Goal: Book appointment/travel/reservation

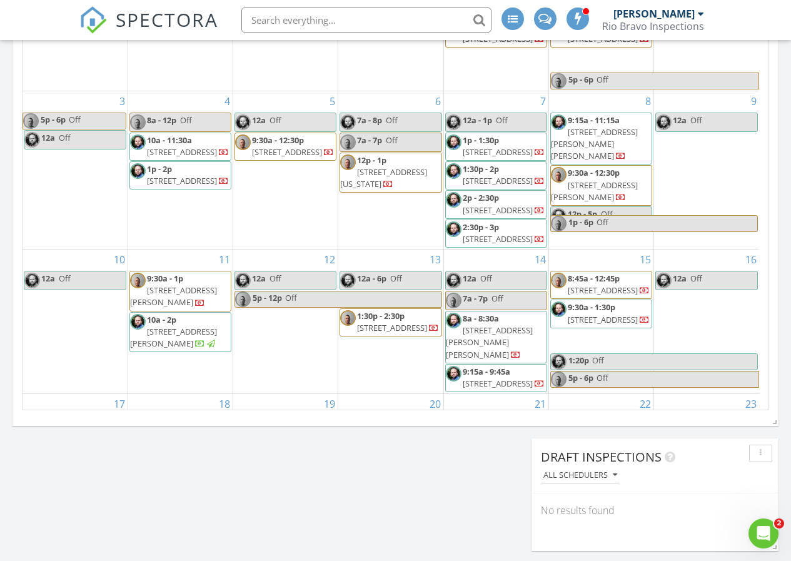
scroll to position [375, 0]
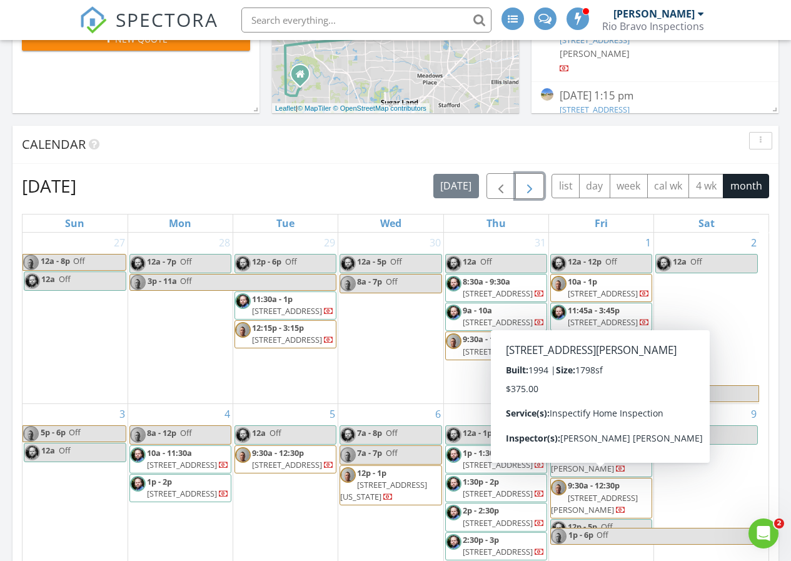
click at [530, 184] on span "button" at bounding box center [529, 186] width 15 height 15
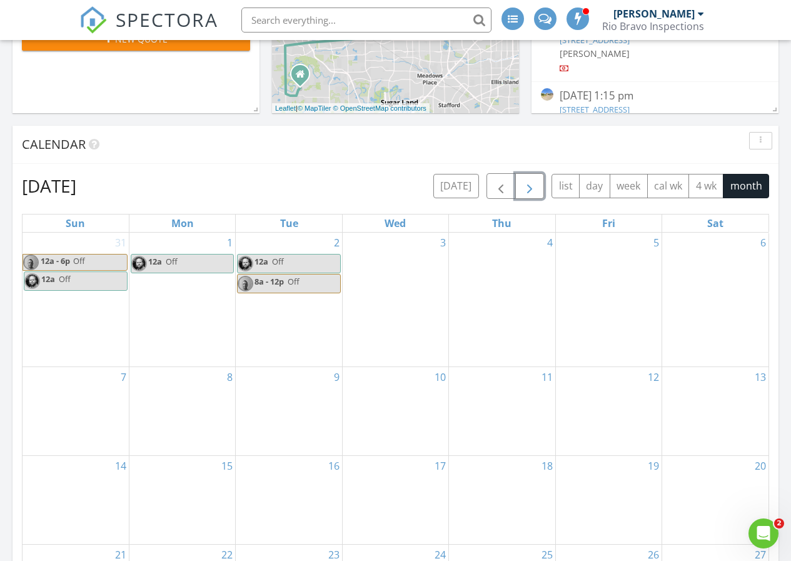
click at [550, 391] on div "11" at bounding box center [502, 411] width 106 height 88
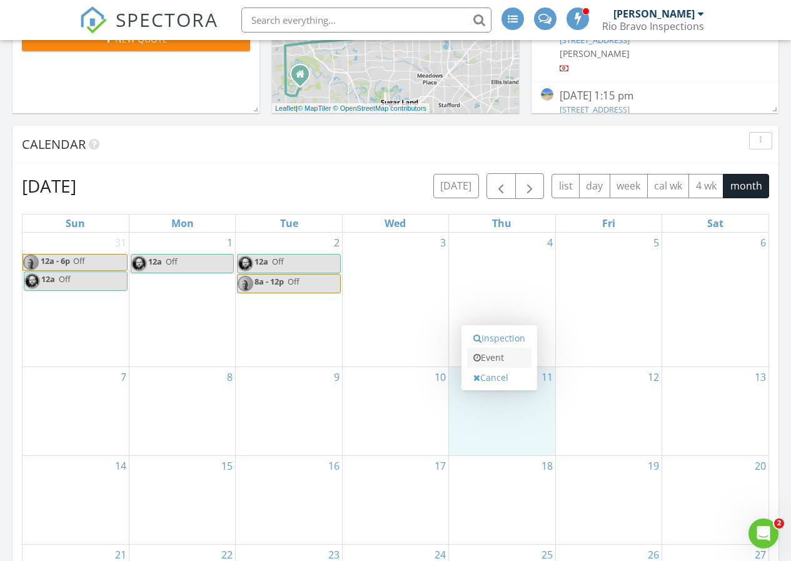
click at [508, 356] on link "Event" at bounding box center [499, 358] width 64 height 20
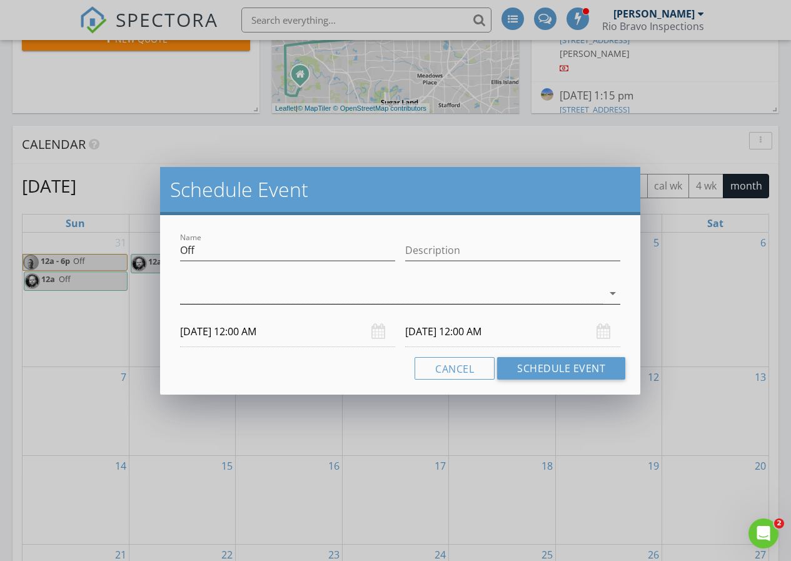
click at [489, 289] on div at bounding box center [391, 293] width 423 height 21
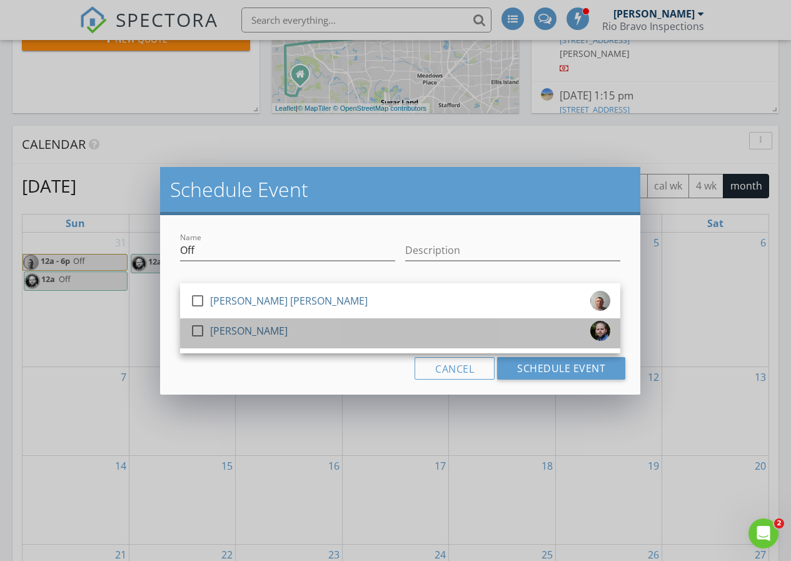
click at [253, 333] on div "[PERSON_NAME]" at bounding box center [249, 331] width 78 height 20
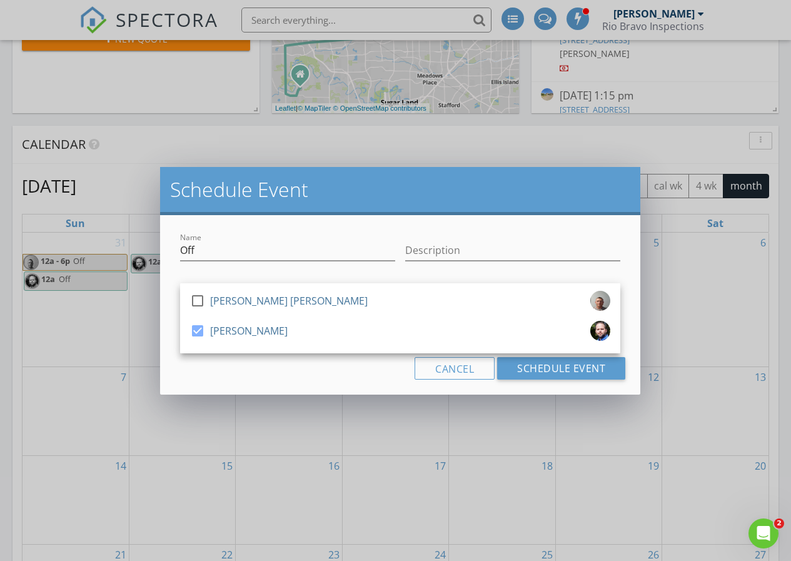
click at [309, 373] on div "Cancel Schedule Event" at bounding box center [400, 368] width 450 height 23
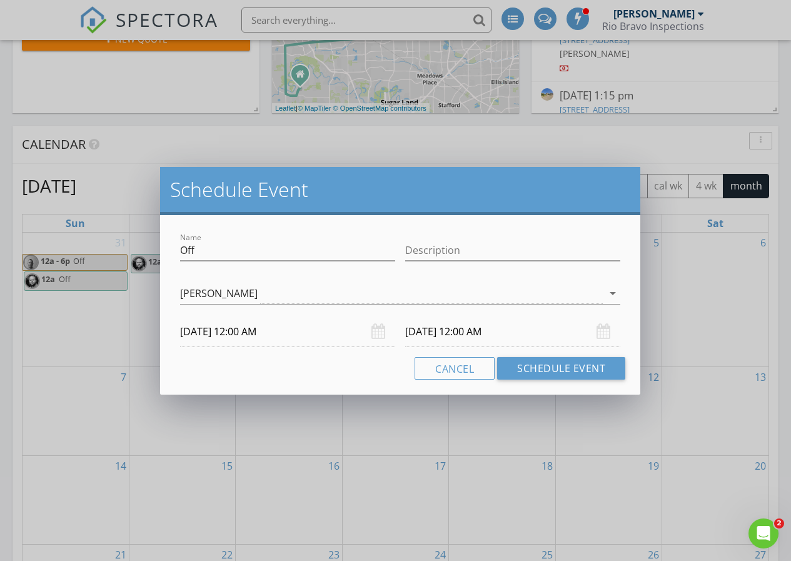
click at [483, 334] on input "[DATE] 12:00 AM" at bounding box center [512, 331] width 215 height 31
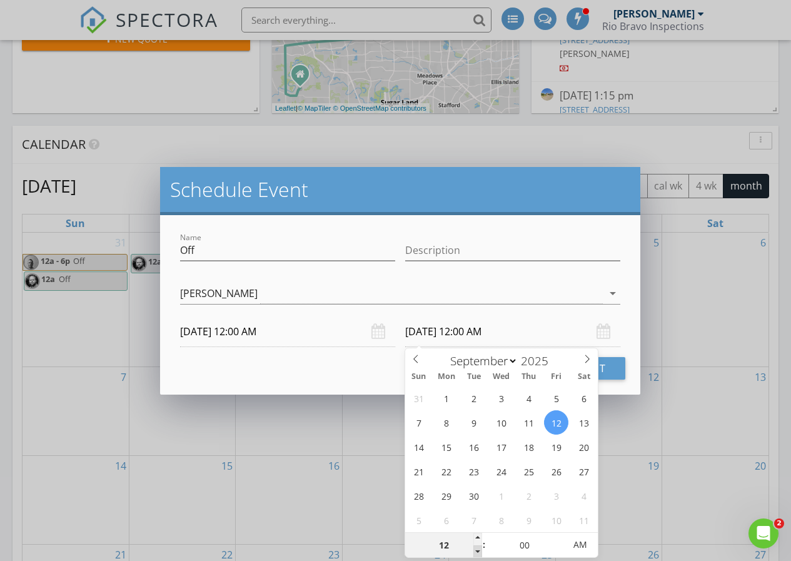
type input "11"
type input "[DATE] 11:00 PM"
click at [476, 552] on span at bounding box center [477, 551] width 9 height 13
type input "12"
type input "[DATE] 12:00 AM"
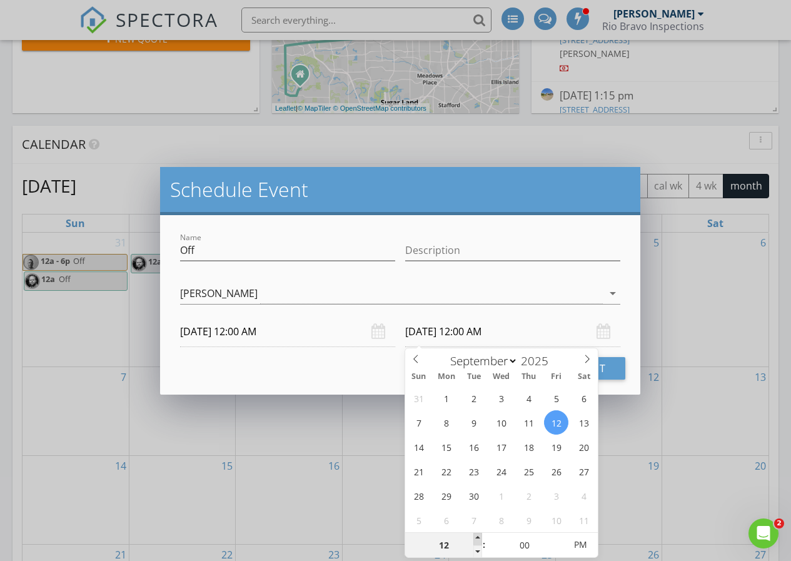
click at [479, 536] on span at bounding box center [477, 539] width 9 height 13
type input "01"
click at [479, 536] on span at bounding box center [477, 539] width 9 height 13
type input "[DATE] 1:00 PM"
click at [581, 547] on span "PM" at bounding box center [580, 544] width 34 height 25
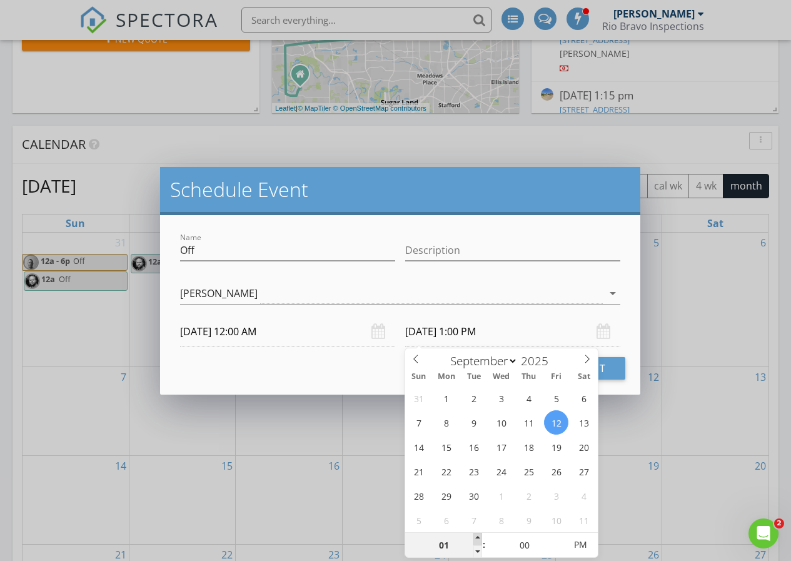
type input "02"
type input "[DATE] 2:00 PM"
click at [477, 536] on span at bounding box center [477, 539] width 9 height 13
click at [603, 369] on button "Schedule Event" at bounding box center [561, 368] width 128 height 23
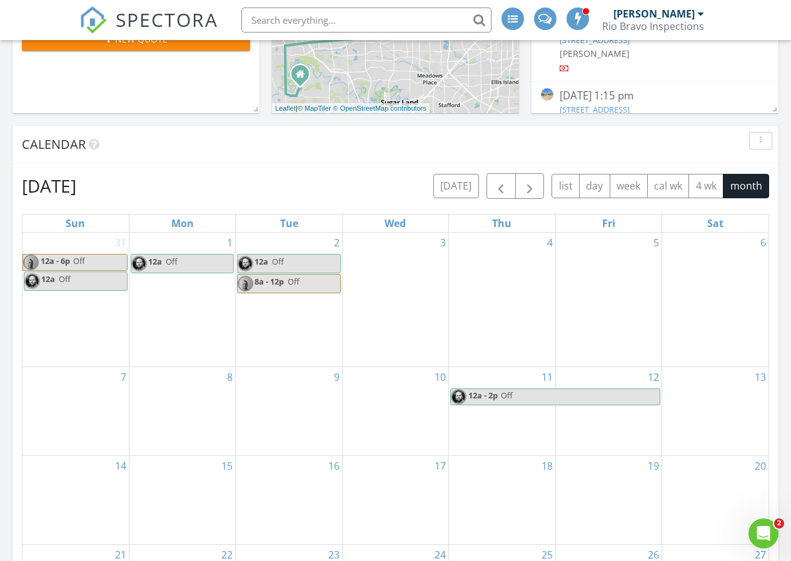
click at [722, 272] on div "6" at bounding box center [715, 300] width 106 height 134
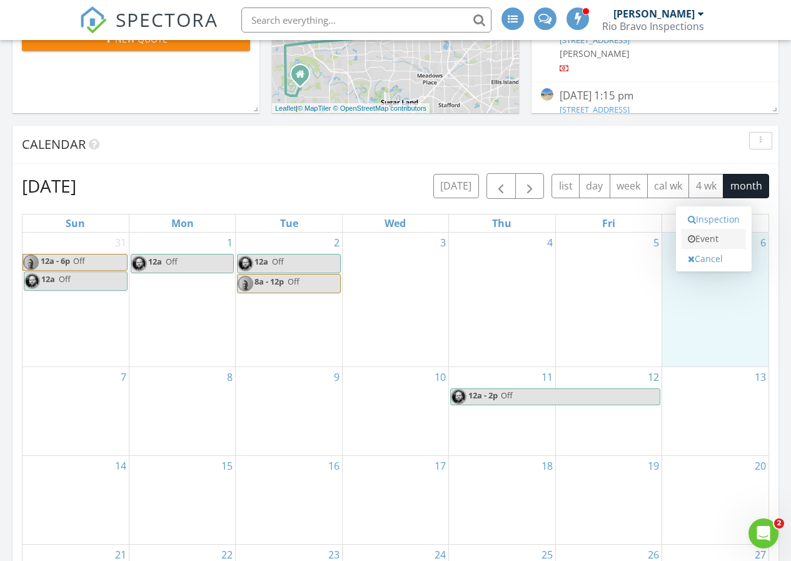
click at [717, 234] on link "Event" at bounding box center [713, 239] width 64 height 20
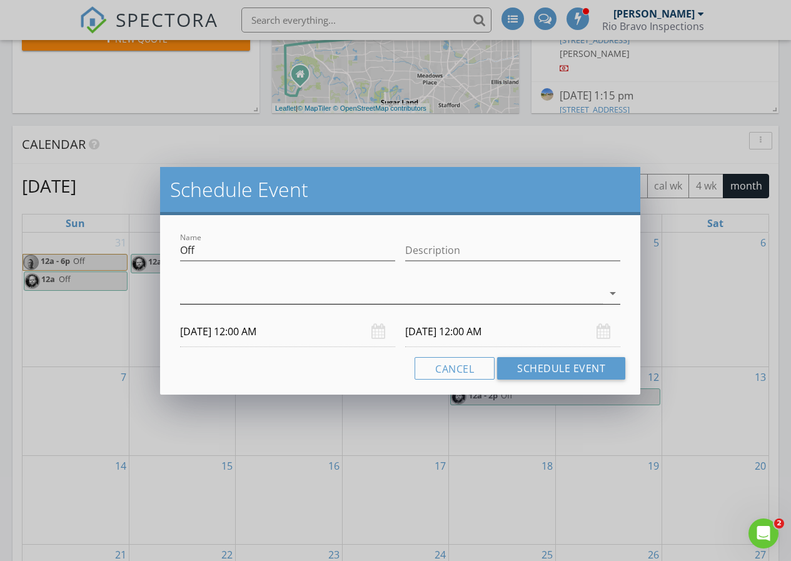
click at [528, 287] on div at bounding box center [391, 293] width 423 height 21
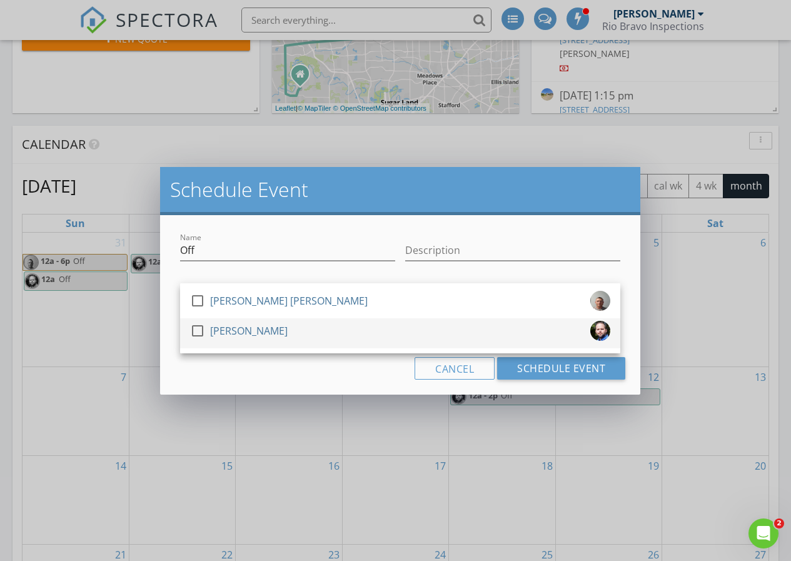
click at [265, 328] on div "[PERSON_NAME]" at bounding box center [249, 331] width 78 height 20
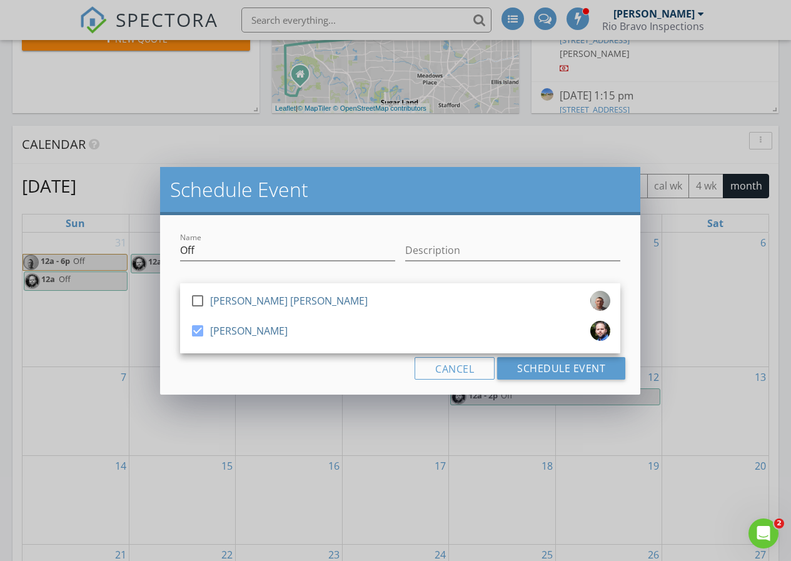
click at [578, 379] on div "Name Off Description check_box_outline_blank [PERSON_NAME] [PERSON_NAME] check_…" at bounding box center [400, 304] width 480 height 179
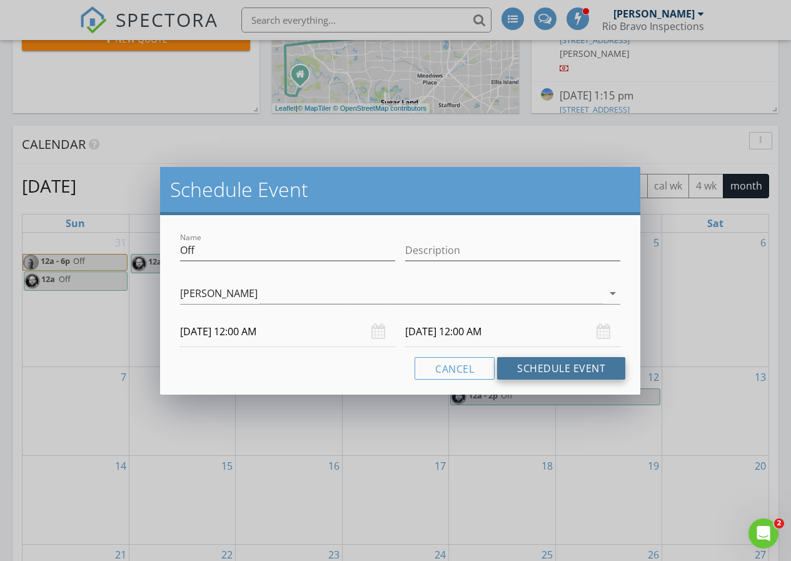
click at [575, 373] on button "Schedule Event" at bounding box center [561, 368] width 128 height 23
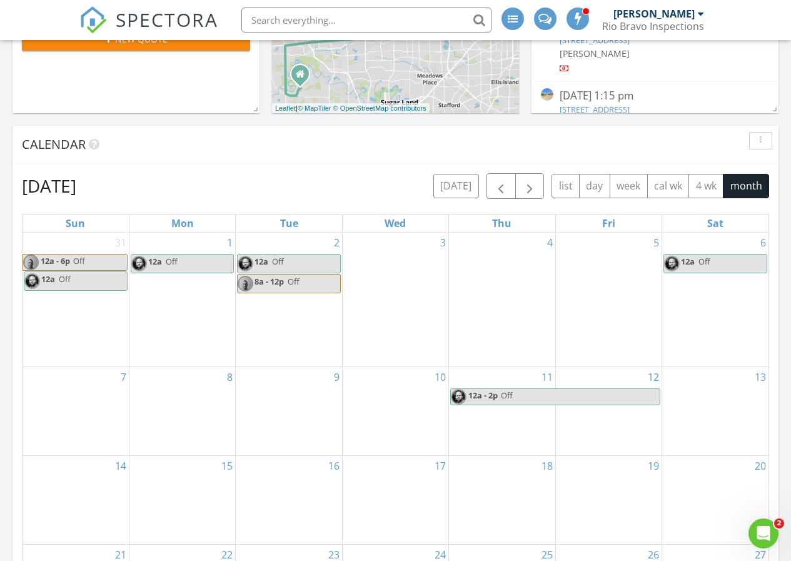
click at [82, 428] on div "7" at bounding box center [76, 411] width 106 height 88
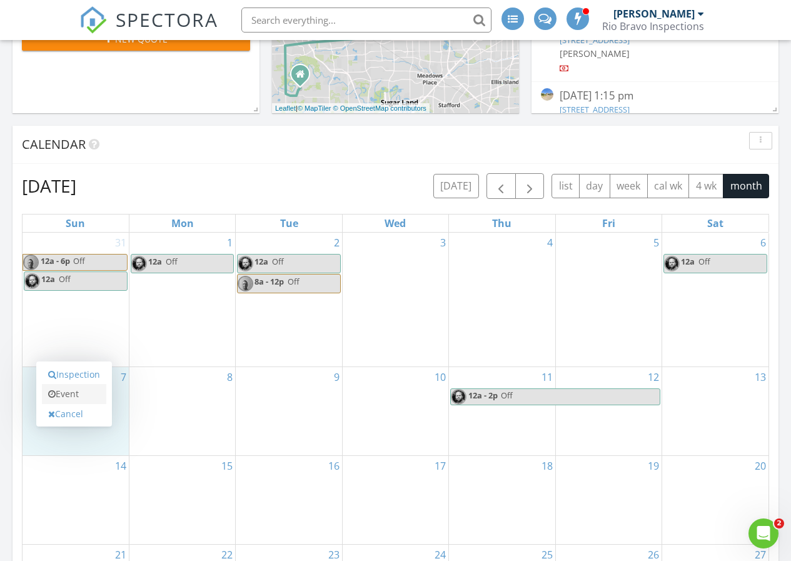
click at [103, 393] on link "Event" at bounding box center [74, 394] width 64 height 20
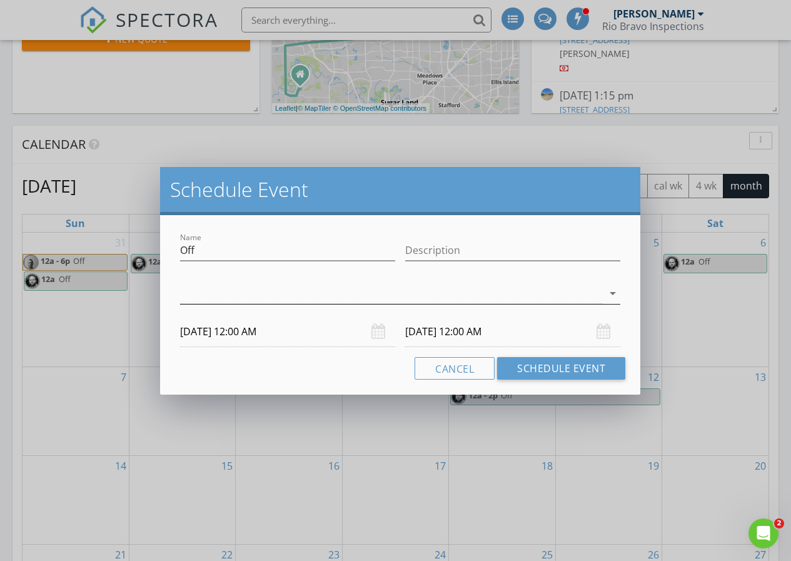
click at [219, 299] on div at bounding box center [391, 293] width 423 height 21
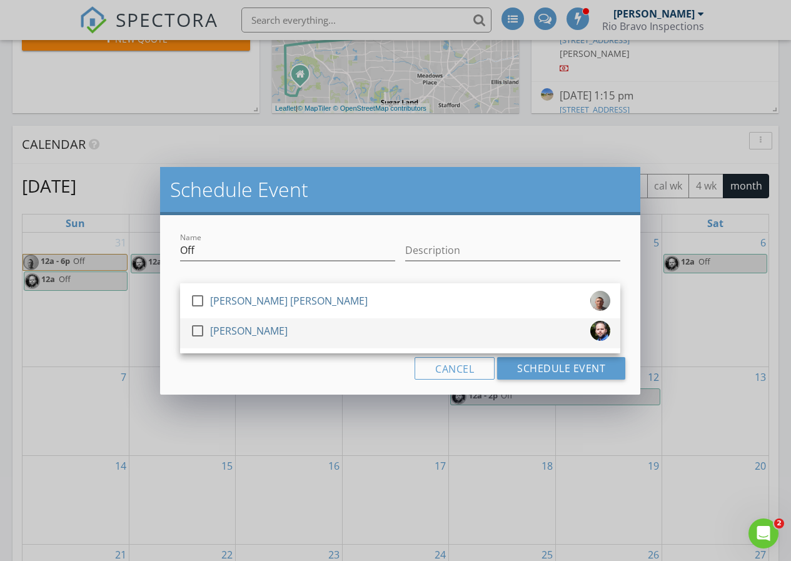
click at [219, 325] on div "[PERSON_NAME]" at bounding box center [249, 331] width 78 height 20
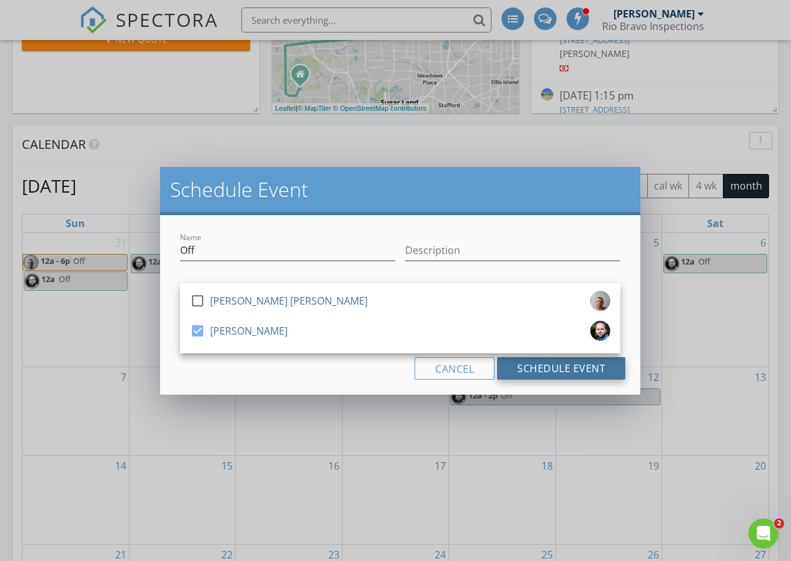
click at [524, 363] on button "Schedule Event" at bounding box center [561, 368] width 128 height 23
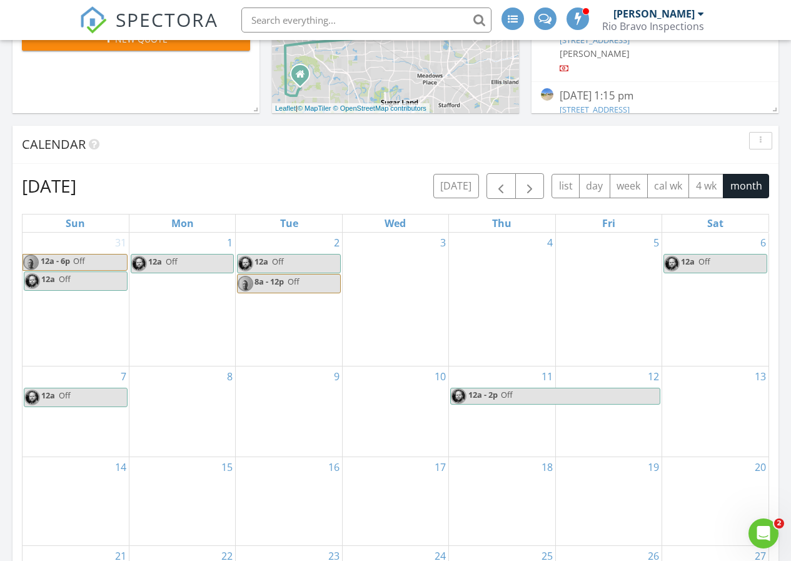
click at [726, 410] on div "13" at bounding box center [715, 411] width 106 height 91
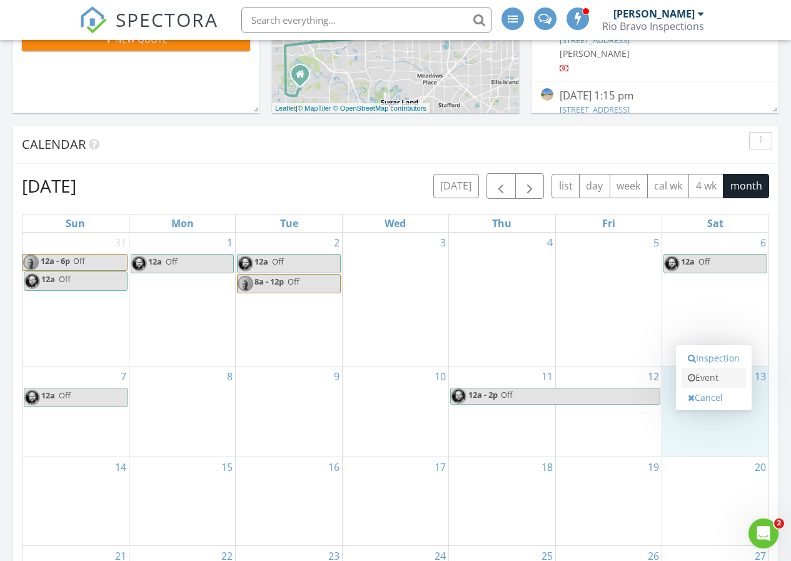
click at [715, 379] on link "Event" at bounding box center [713, 378] width 64 height 20
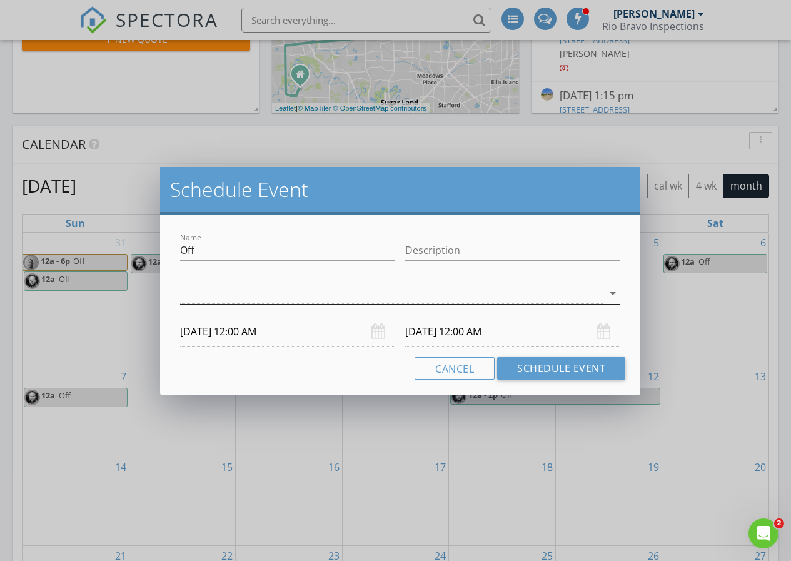
click at [492, 288] on div at bounding box center [391, 293] width 423 height 21
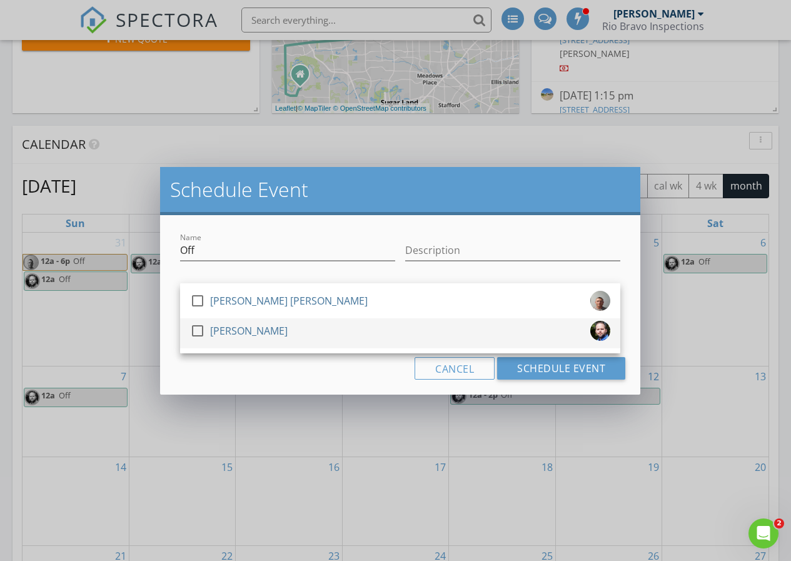
click at [268, 331] on div "[PERSON_NAME]" at bounding box center [249, 331] width 78 height 20
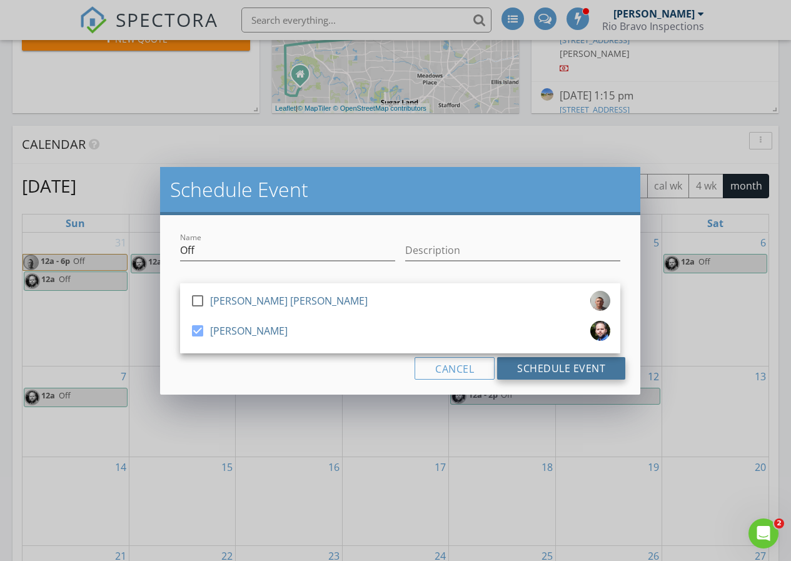
click at [604, 378] on button "Schedule Event" at bounding box center [561, 368] width 128 height 23
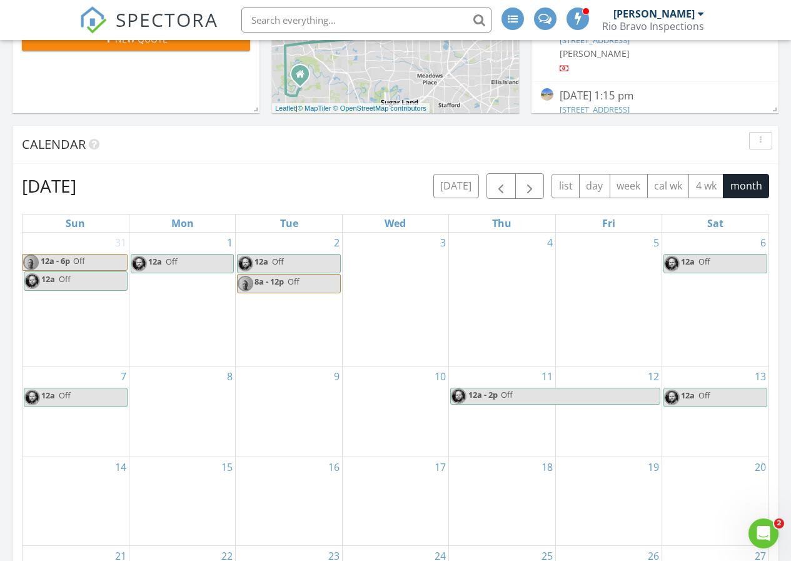
scroll to position [438, 0]
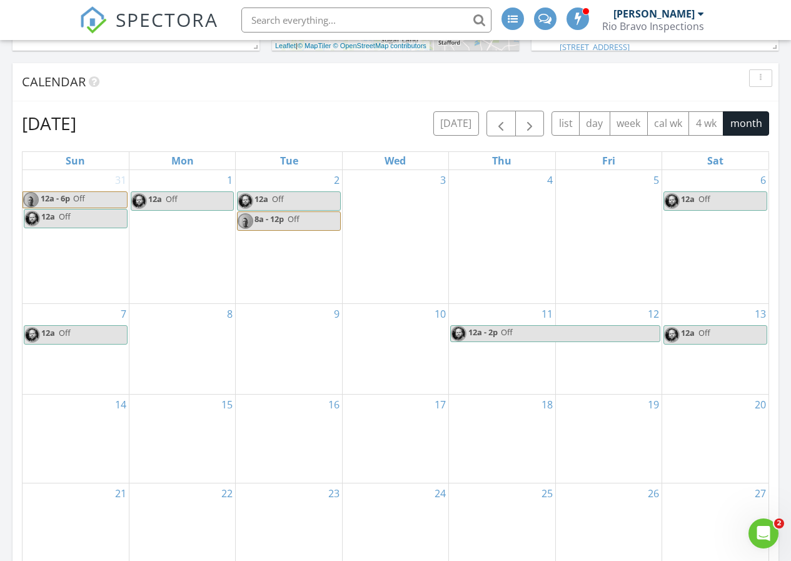
click at [46, 446] on div "14" at bounding box center [76, 438] width 106 height 88
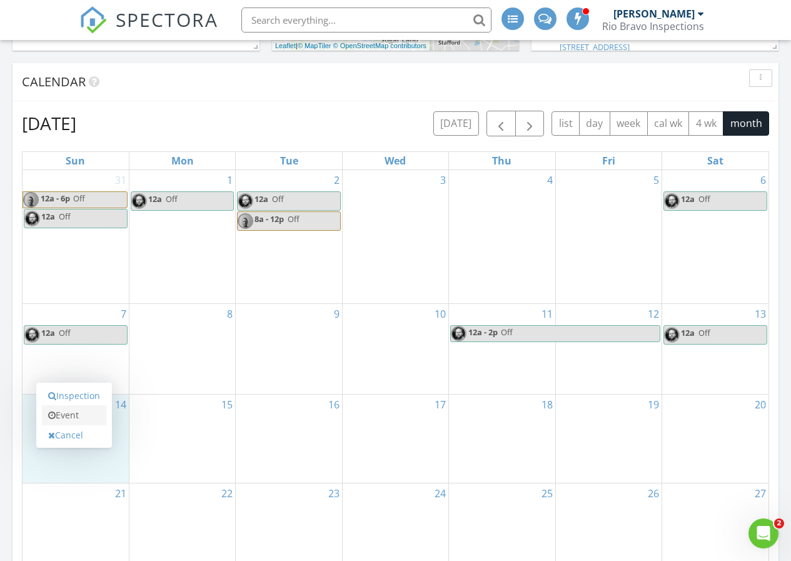
click at [71, 412] on link "Event" at bounding box center [74, 415] width 64 height 20
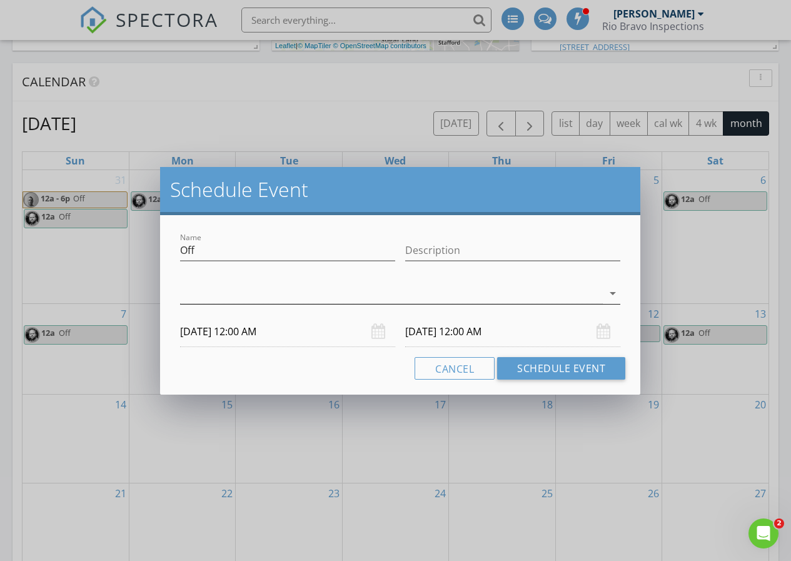
click at [294, 290] on div at bounding box center [391, 293] width 423 height 21
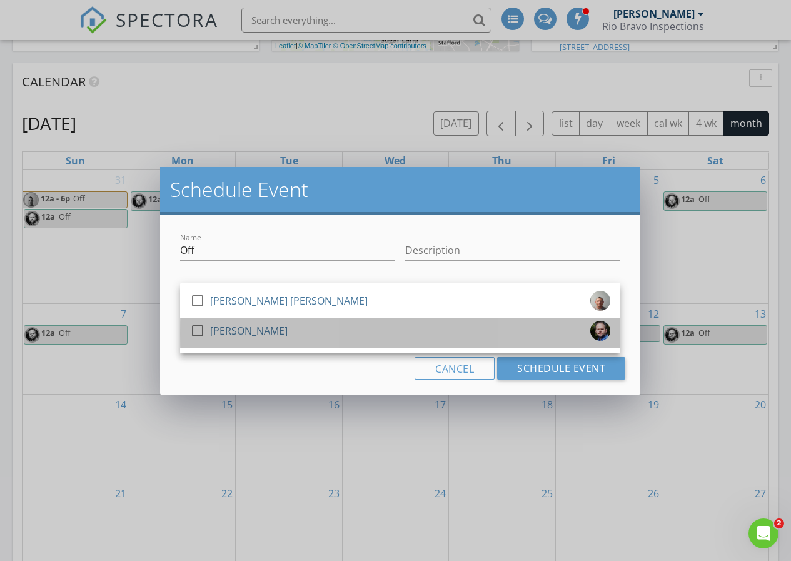
click at [252, 326] on div "[PERSON_NAME]" at bounding box center [249, 331] width 78 height 20
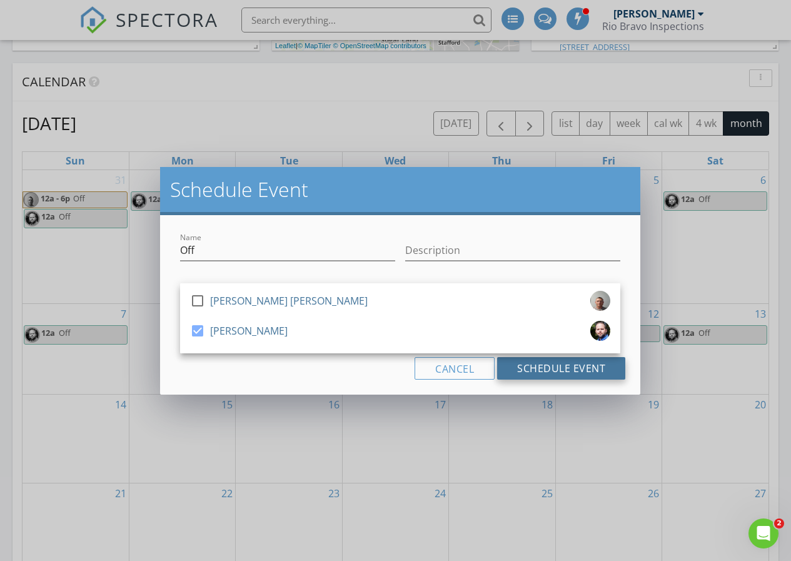
click at [527, 359] on button "Schedule Event" at bounding box center [561, 368] width 128 height 23
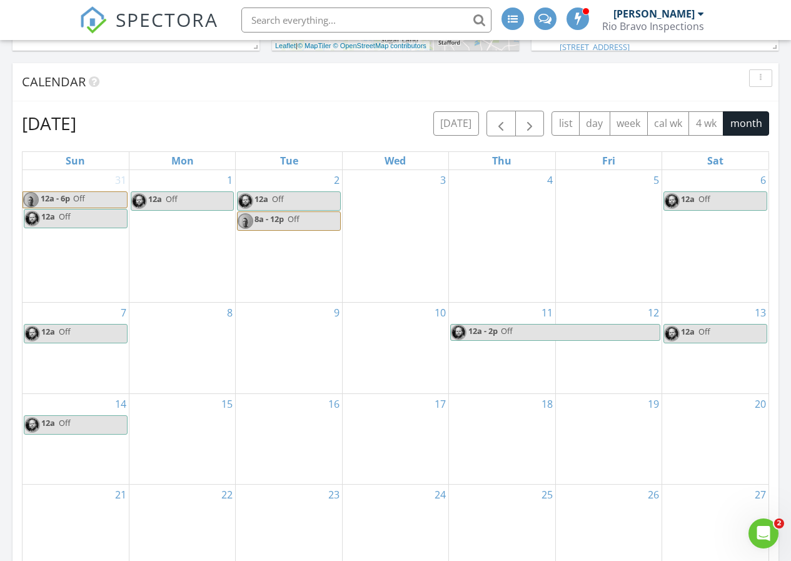
click at [715, 416] on div "20" at bounding box center [715, 439] width 106 height 90
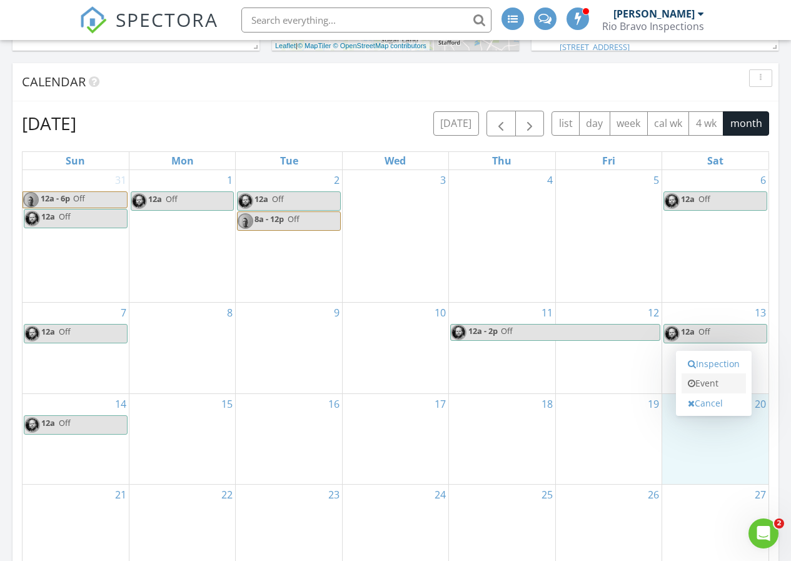
click at [718, 387] on link "Event" at bounding box center [713, 383] width 64 height 20
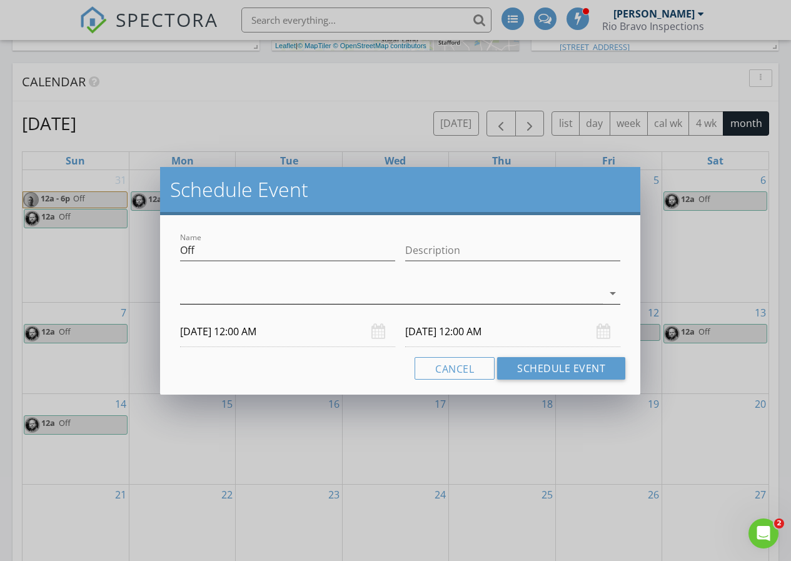
click at [603, 290] on div "arrow_drop_down" at bounding box center [612, 293] width 18 height 15
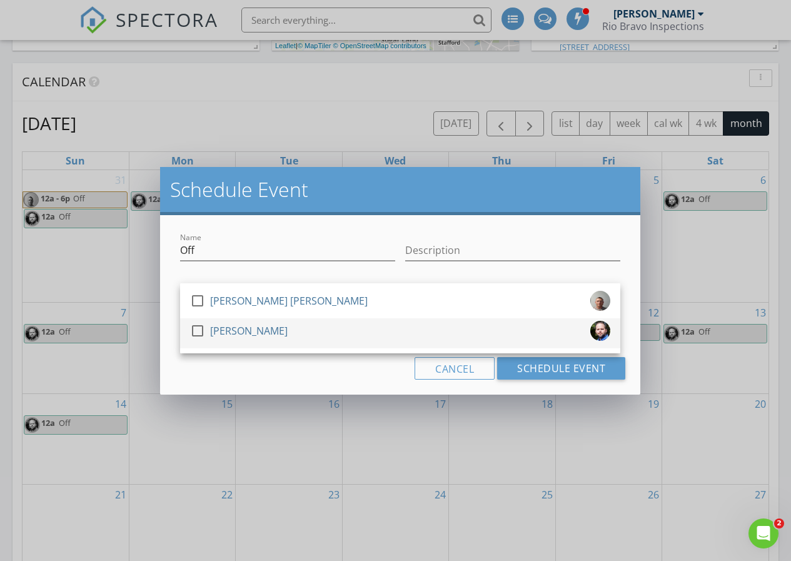
click at [343, 328] on div "check_box_outline_blank [PERSON_NAME]" at bounding box center [400, 333] width 420 height 25
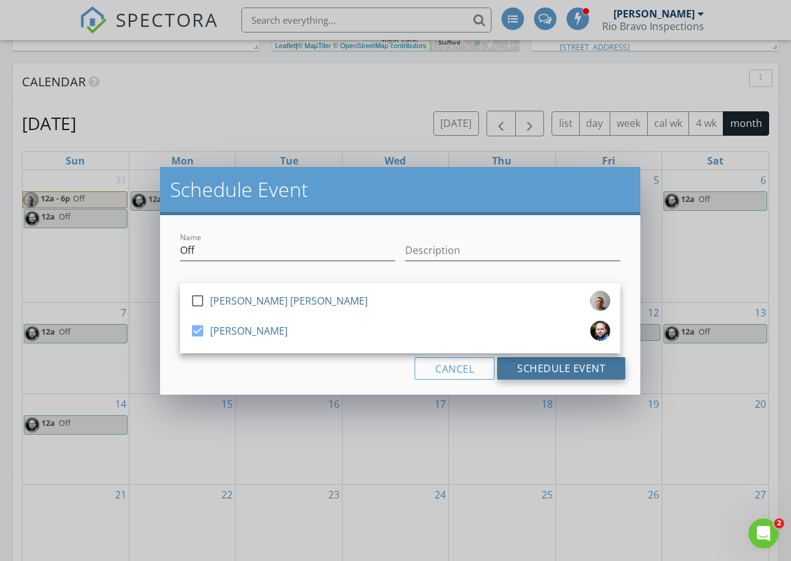
click at [581, 370] on button "Schedule Event" at bounding box center [561, 368] width 128 height 23
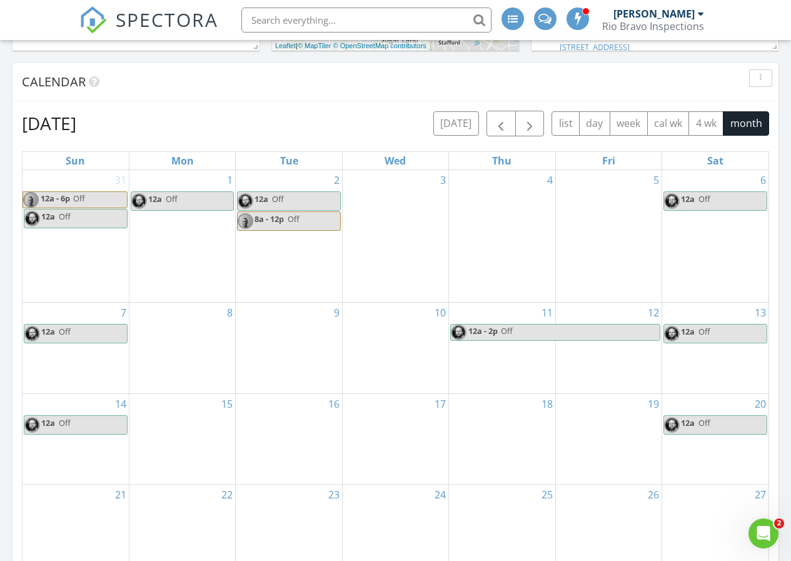
click at [177, 25] on span "SPECTORA" at bounding box center [167, 19] width 103 height 26
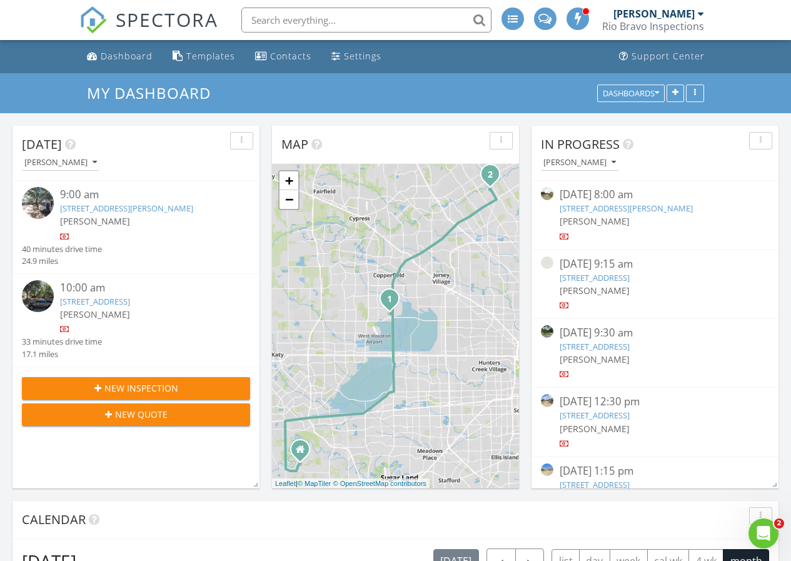
click at [176, 22] on span "SPECTORA" at bounding box center [167, 19] width 103 height 26
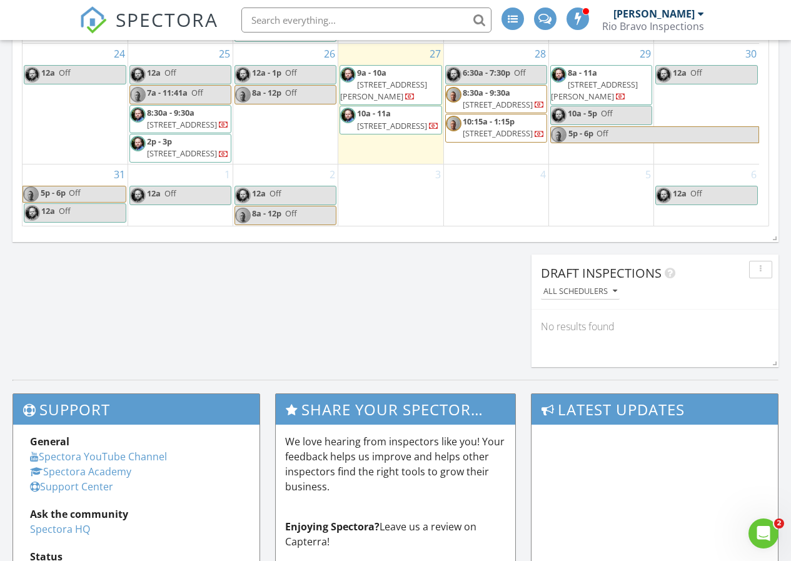
scroll to position [894, 0]
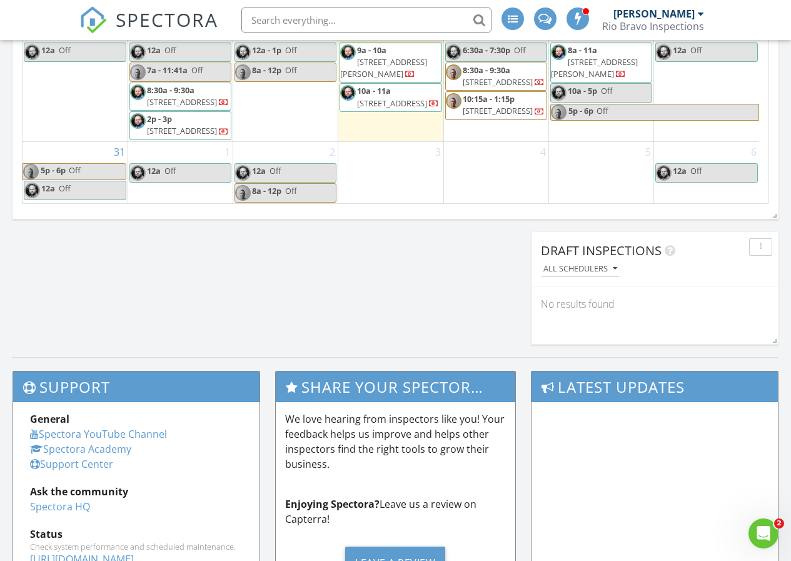
click at [413, 167] on div "3" at bounding box center [390, 173] width 104 height 62
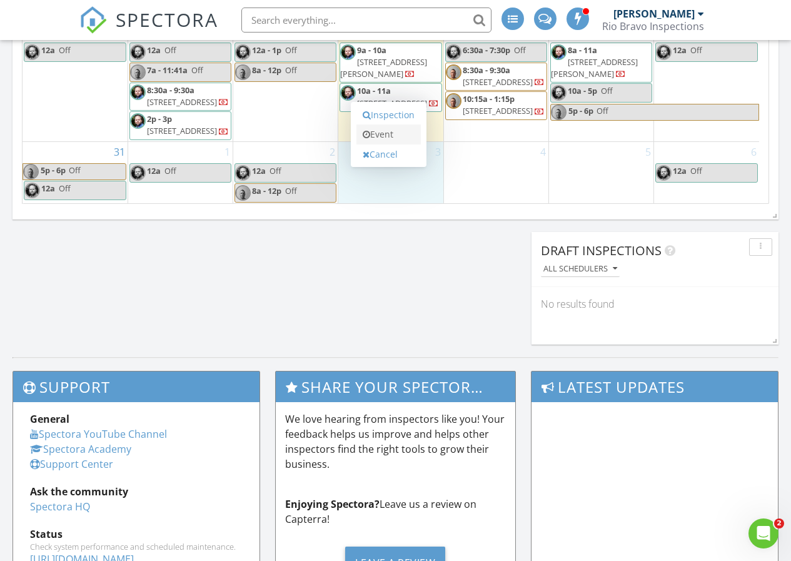
click at [410, 135] on link "Event" at bounding box center [388, 134] width 64 height 20
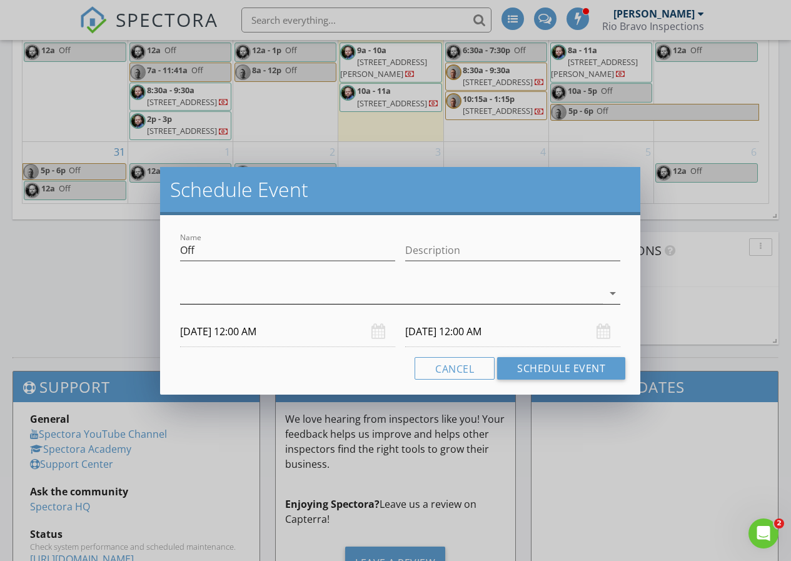
click at [434, 289] on div at bounding box center [391, 293] width 423 height 21
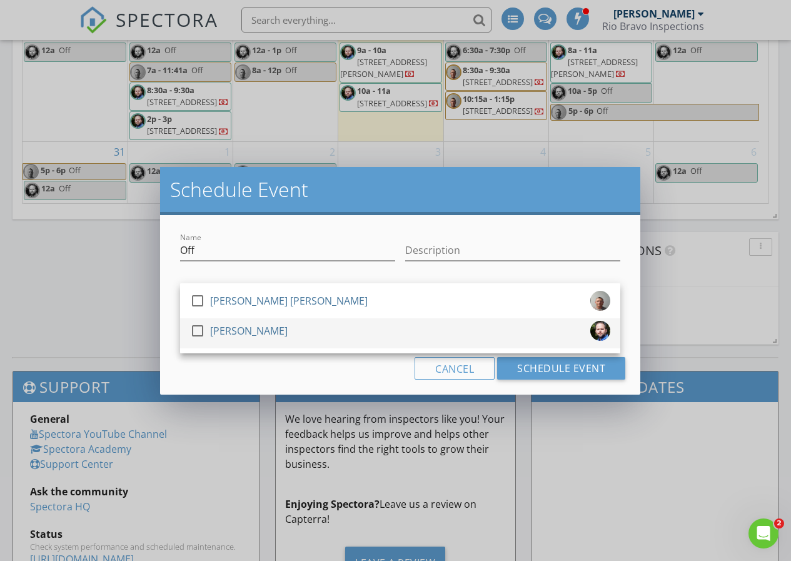
click at [193, 332] on div at bounding box center [197, 330] width 21 height 21
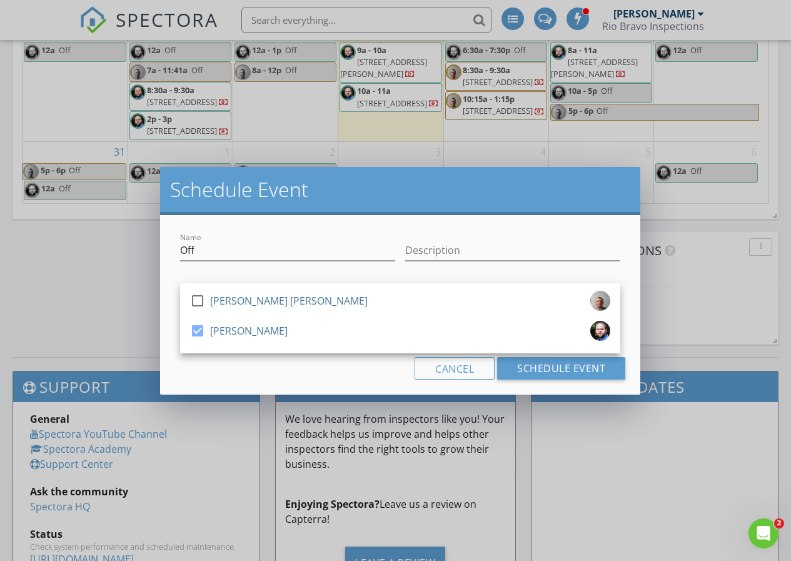
click at [254, 378] on div "Cancel Schedule Event" at bounding box center [400, 368] width 450 height 23
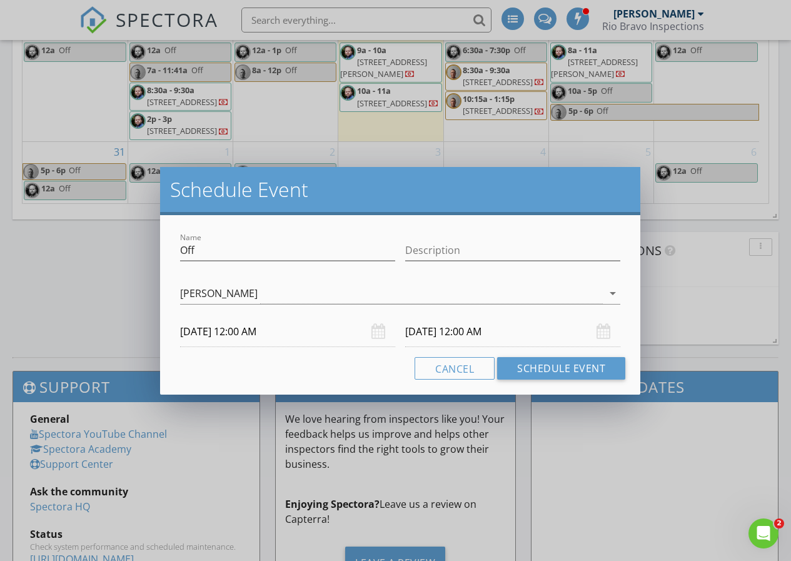
click at [299, 334] on input "09/03/2025 12:00 AM" at bounding box center [287, 331] width 215 height 31
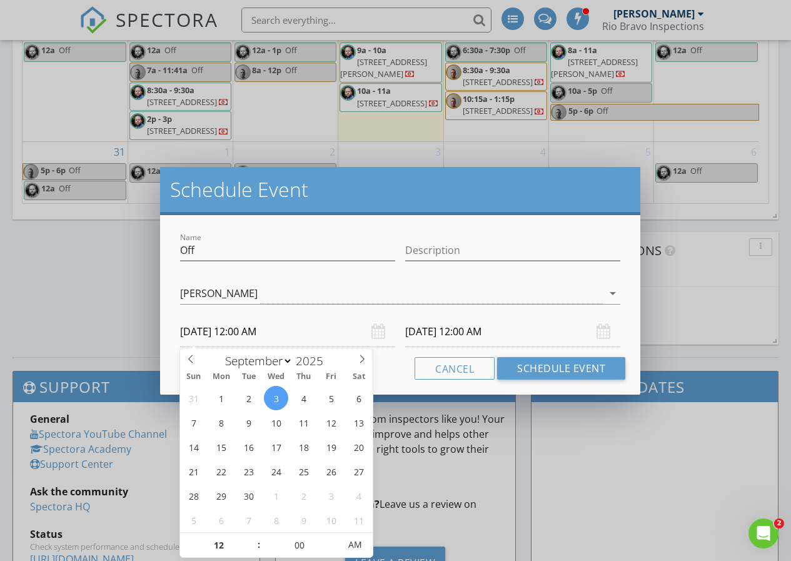
click at [553, 336] on input "09/04/2025 12:00 AM" at bounding box center [512, 331] width 215 height 31
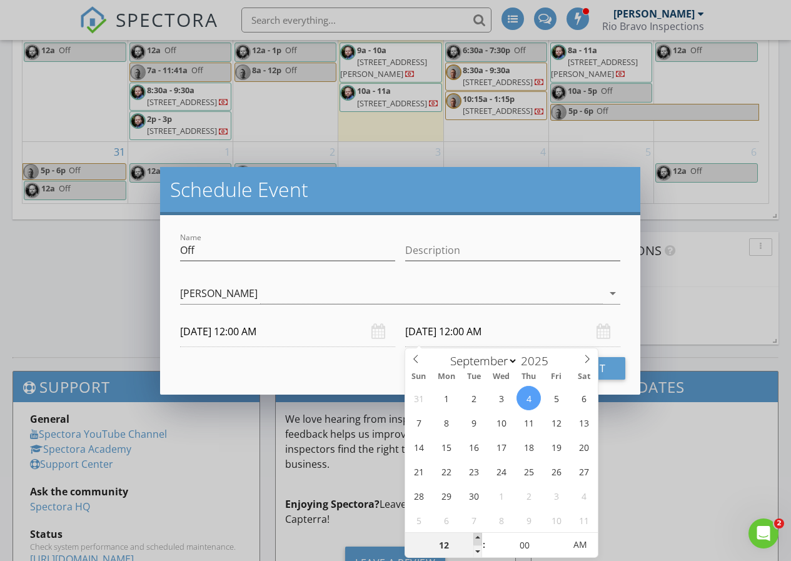
type input "01"
click at [480, 537] on span at bounding box center [477, 539] width 9 height 13
type input "09/04/2025 1:00 PM"
click at [588, 546] on span "AM" at bounding box center [580, 544] width 34 height 25
click at [620, 368] on button "Schedule Event" at bounding box center [561, 368] width 128 height 23
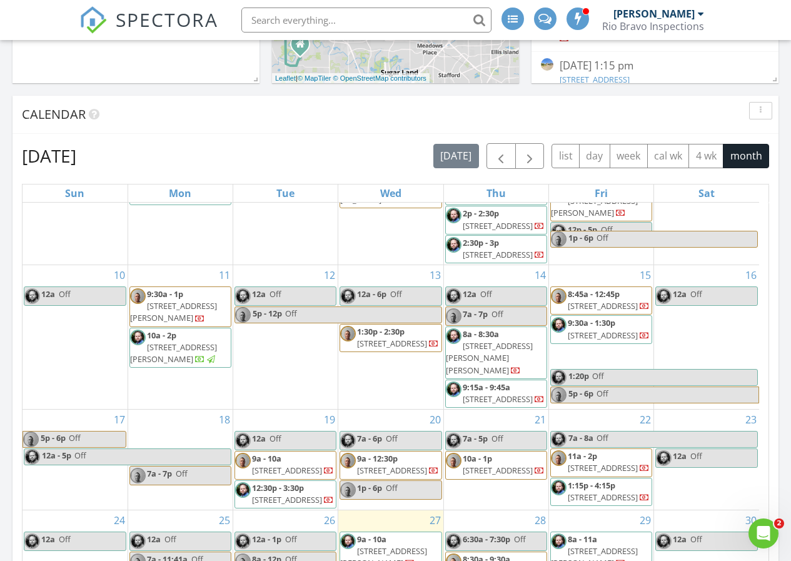
scroll to position [363, 0]
